Goal: Information Seeking & Learning: Check status

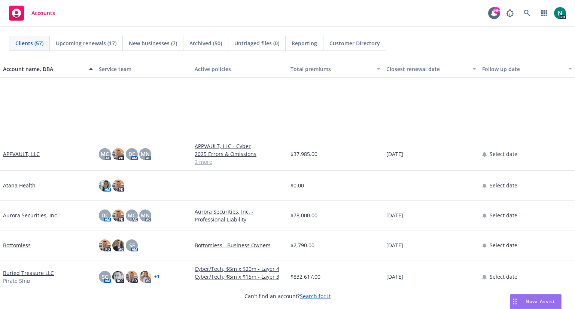
scroll to position [102, 0]
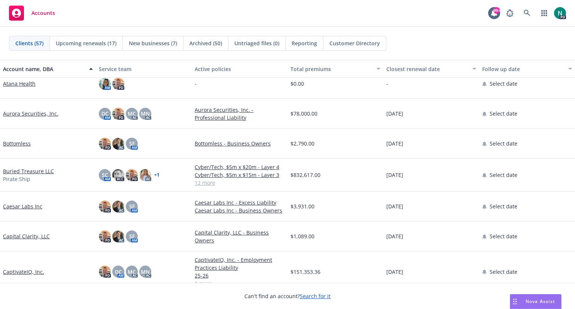
click at [22, 170] on link "Buried Treasure LLC" at bounding box center [28, 171] width 51 height 8
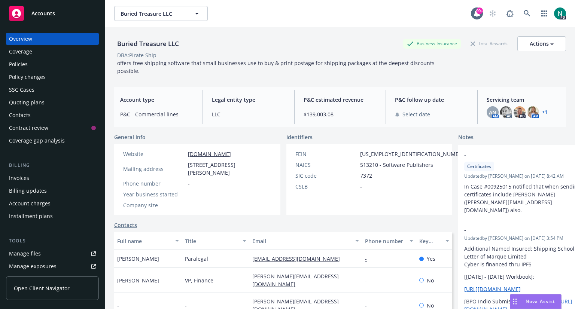
click at [24, 62] on div "Policies" at bounding box center [18, 64] width 19 height 12
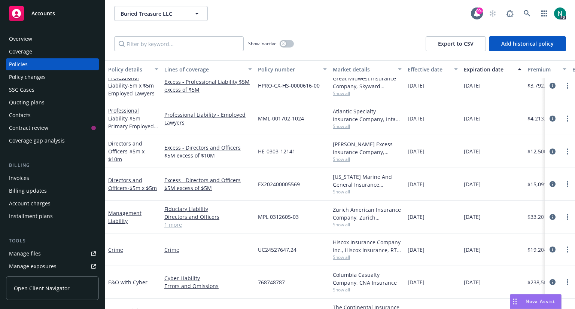
scroll to position [118, 0]
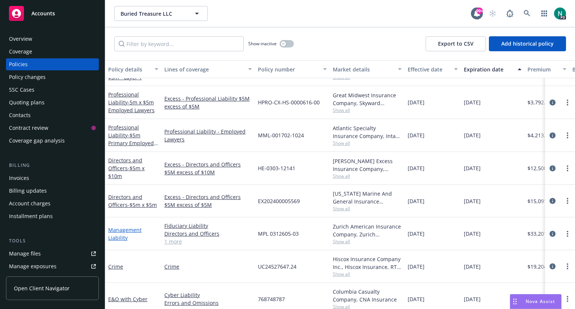
click at [120, 230] on link "Management Liability" at bounding box center [124, 234] width 33 height 15
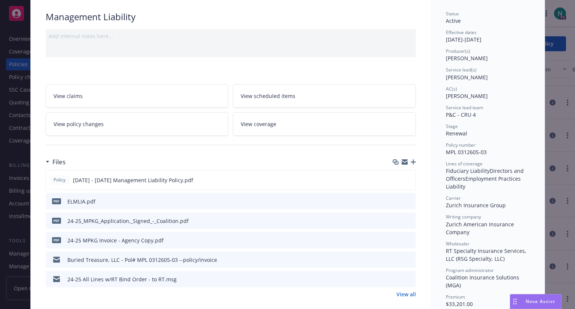
scroll to position [52, 0]
click at [406, 256] on icon "preview file" at bounding box center [409, 258] width 7 height 5
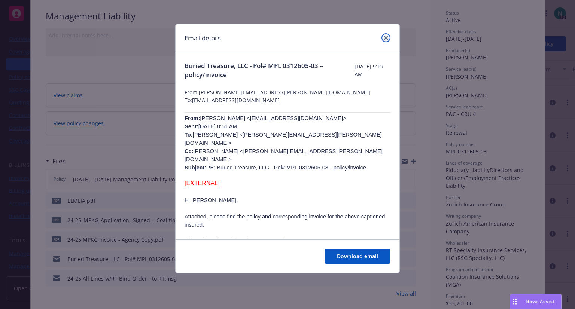
click at [385, 37] on icon "close" at bounding box center [386, 38] width 4 height 4
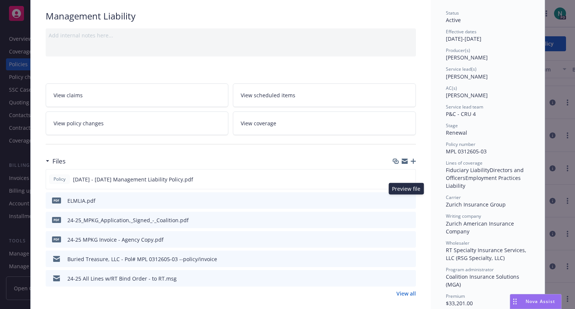
click at [407, 201] on icon "preview file" at bounding box center [409, 200] width 7 height 5
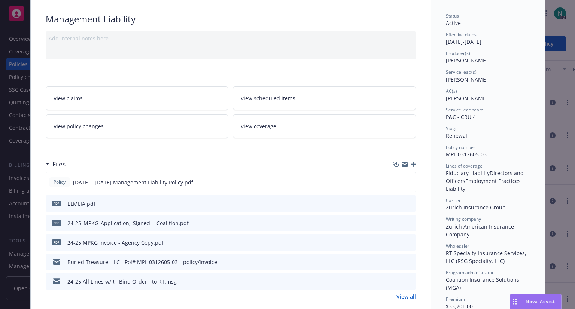
scroll to position [67, 0]
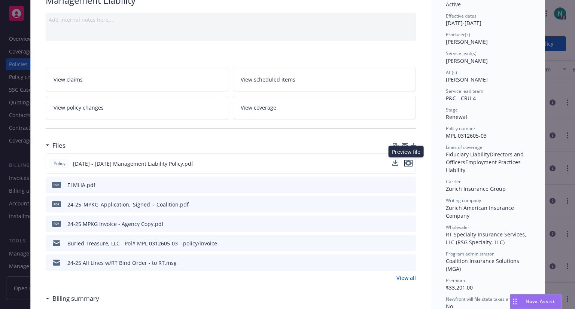
click at [406, 162] on icon "preview file" at bounding box center [408, 163] width 7 height 5
